Goal: Contribute content

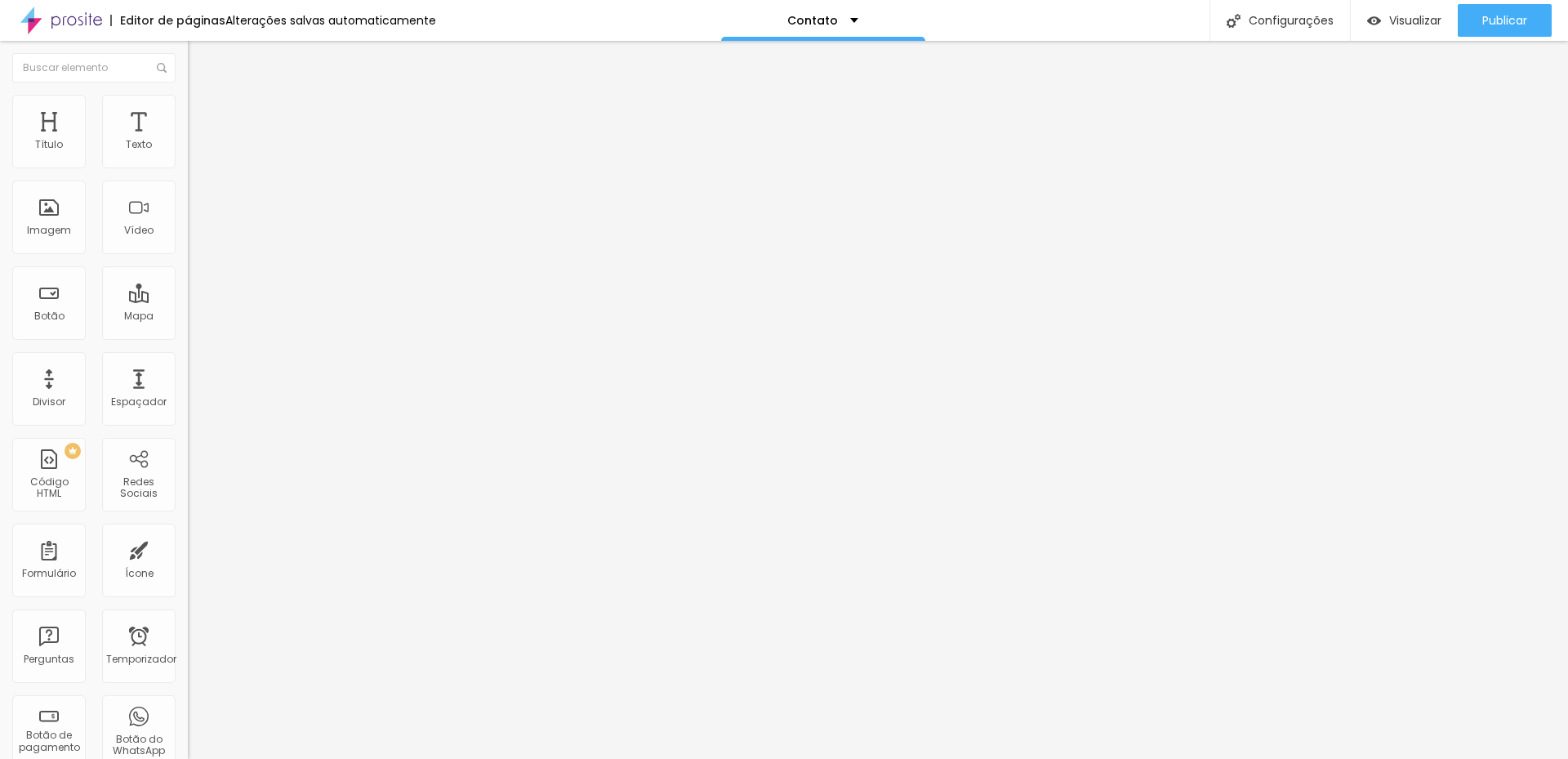
click at [203, 113] on font "Avançado" at bounding box center [230, 106] width 54 height 14
click at [188, 93] on img at bounding box center [195, 86] width 15 height 15
click at [1502, 26] on font "Publicar" at bounding box center [1504, 20] width 45 height 17
click at [805, 6] on div "Contato" at bounding box center [823, 20] width 204 height 41
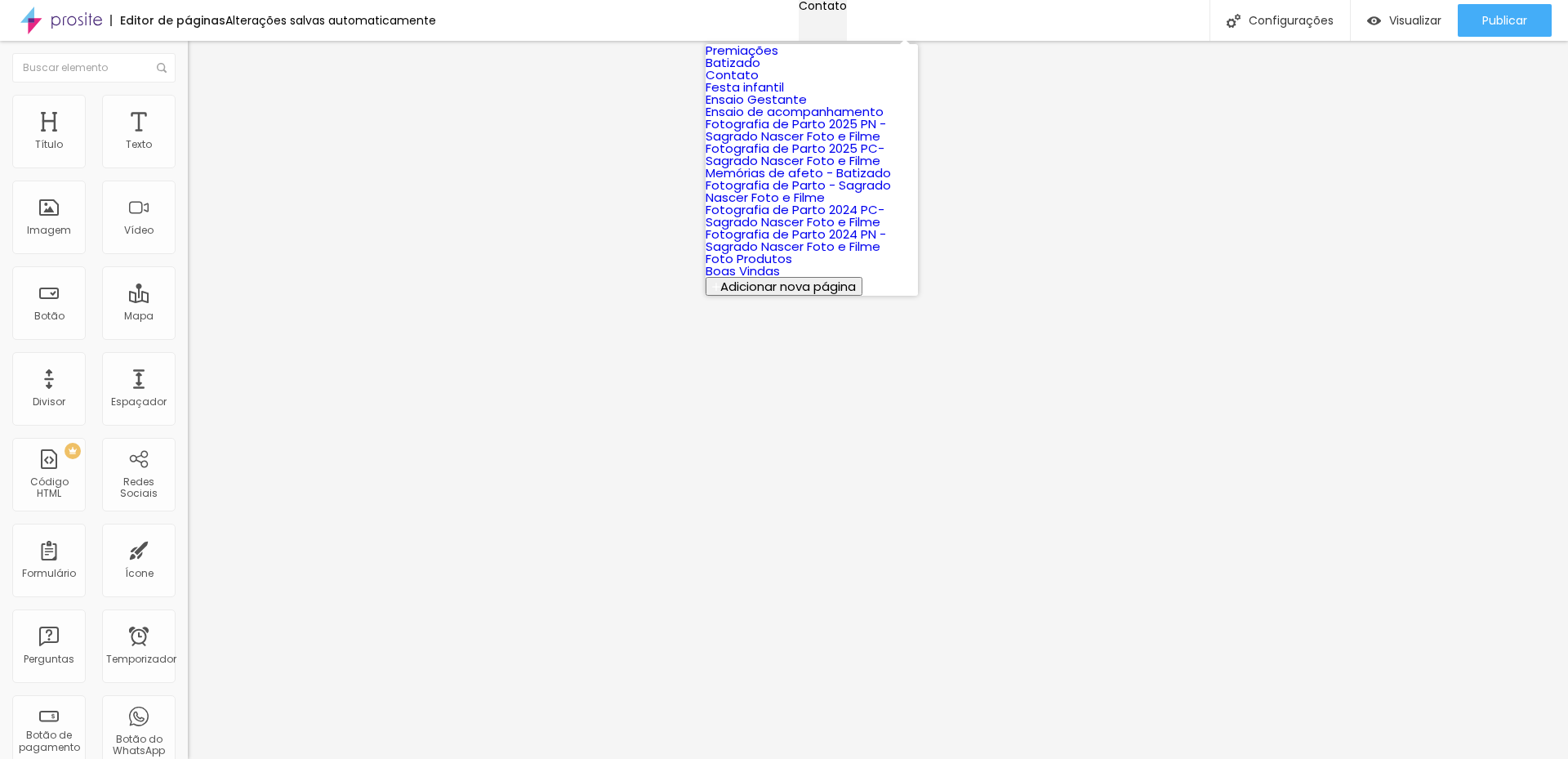
click at [805, 6] on div "Contato" at bounding box center [822, 5] width 48 height 11
